Goal: Transaction & Acquisition: Book appointment/travel/reservation

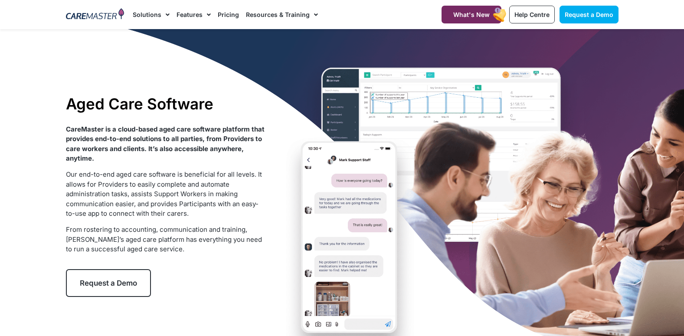
click at [309, 160] on div "Aged Care Software CareMaster is a cloud-based aged care software platform that…" at bounding box center [342, 195] width 561 height 333
click at [553, 57] on div "Aged Care Software CareMaster is a cloud-based aged care software platform that…" at bounding box center [342, 195] width 561 height 333
click at [570, 17] on span "Request a Demo" at bounding box center [589, 14] width 49 height 7
